Goal: Information Seeking & Learning: Compare options

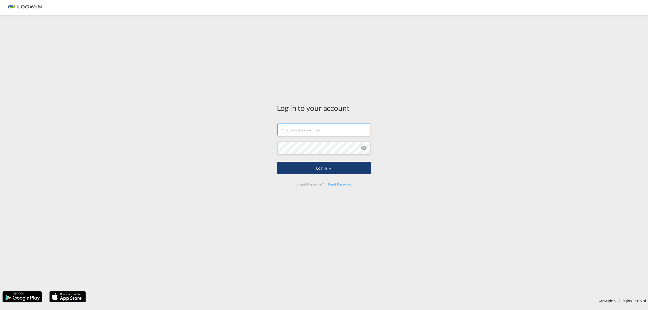
type input "[PERSON_NAME][EMAIL_ADDRESS][PERSON_NAME][DOMAIN_NAME]"
click at [313, 171] on button "Log In" at bounding box center [324, 168] width 94 height 13
